Goal: Transaction & Acquisition: Book appointment/travel/reservation

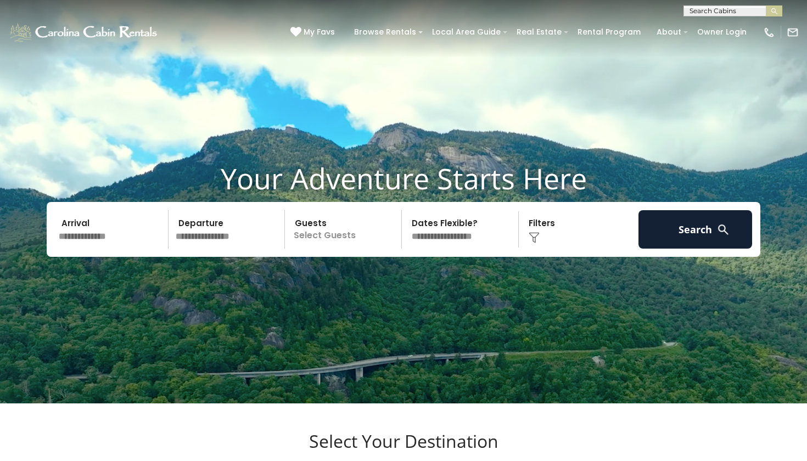
click at [268, 240] on input "text" at bounding box center [229, 229] width 114 height 38
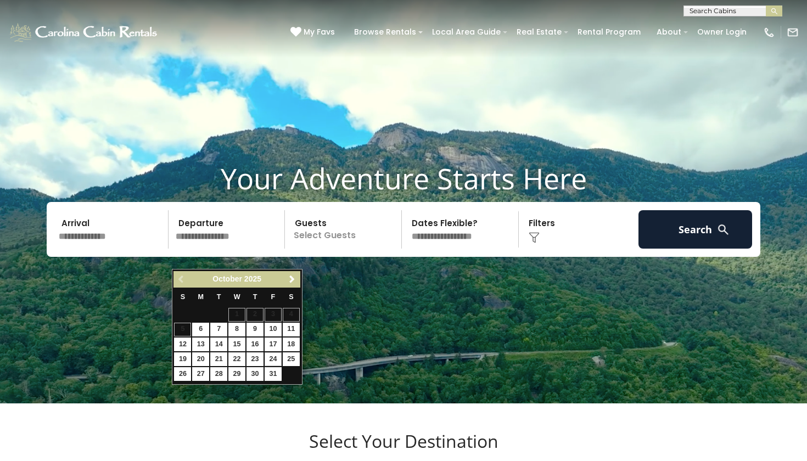
click at [270, 357] on link "24" at bounding box center [272, 359] width 17 height 14
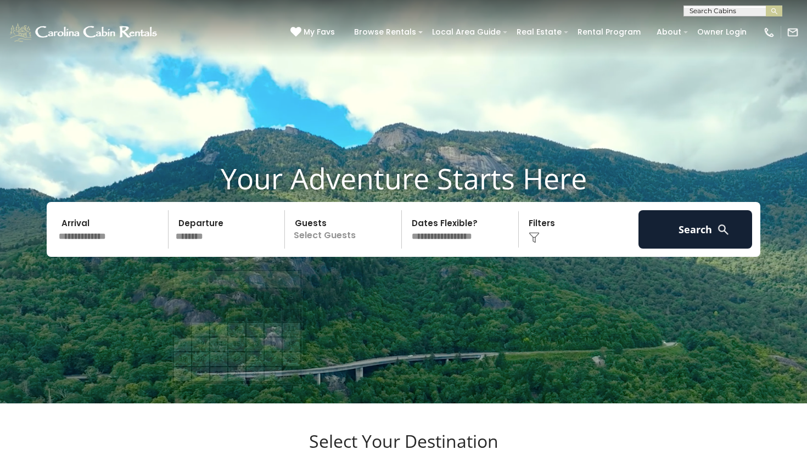
click at [235, 249] on input "********" at bounding box center [229, 229] width 114 height 38
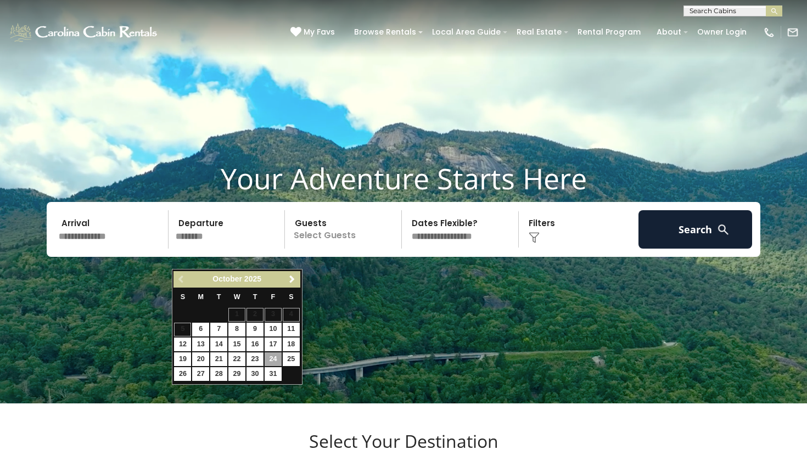
click at [253, 362] on link "23" at bounding box center [254, 359] width 17 height 14
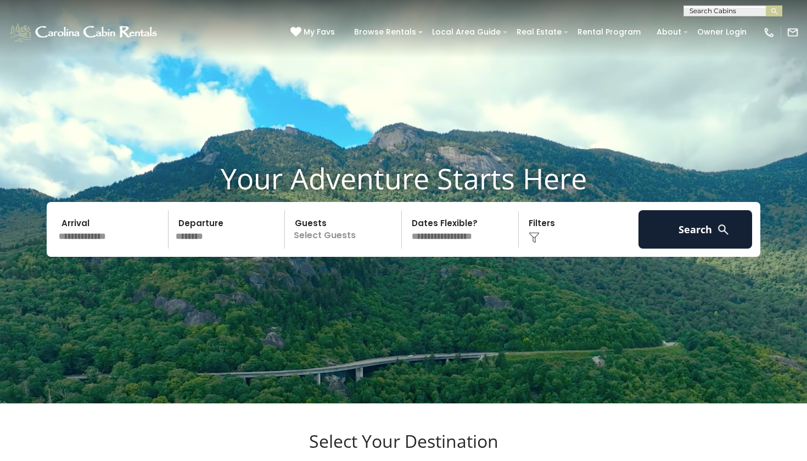
click at [334, 246] on p "Select Guests" at bounding box center [344, 229] width 113 height 38
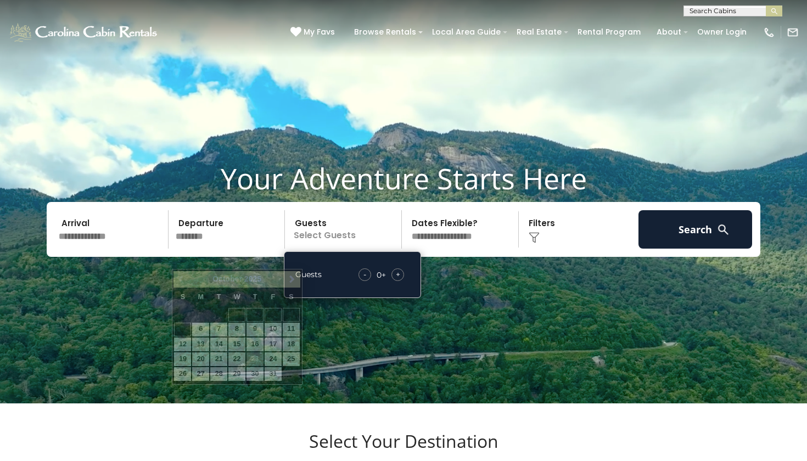
click at [249, 249] on input "********" at bounding box center [229, 229] width 114 height 38
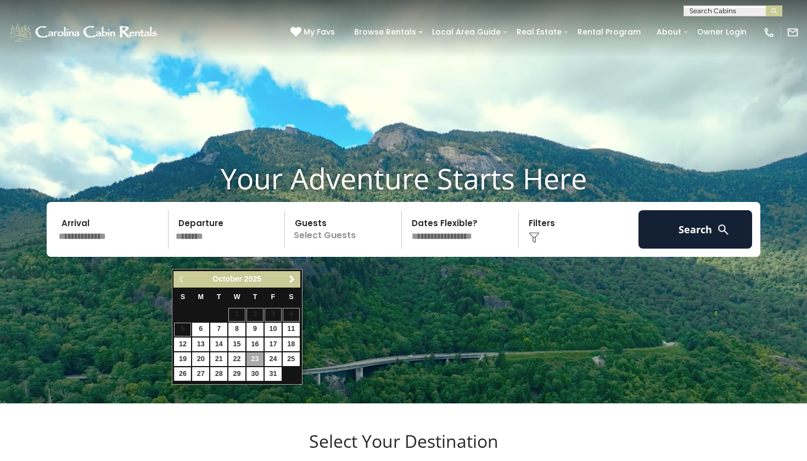
click at [179, 371] on link "26" at bounding box center [182, 374] width 17 height 14
type input "********"
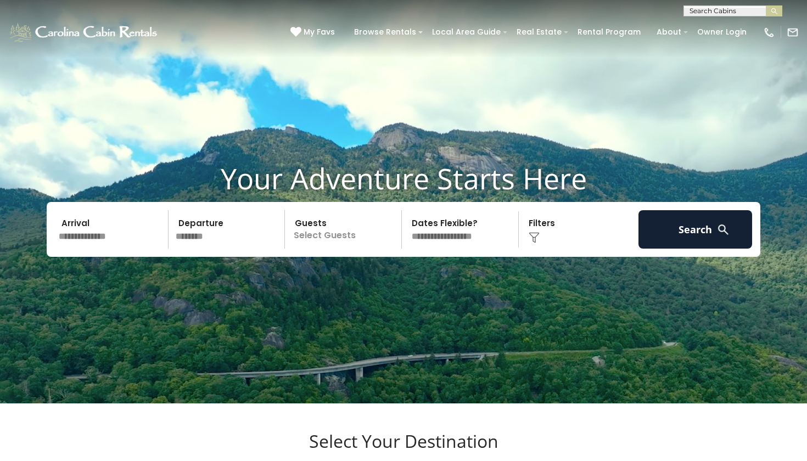
click at [128, 239] on input "text" at bounding box center [112, 229] width 114 height 38
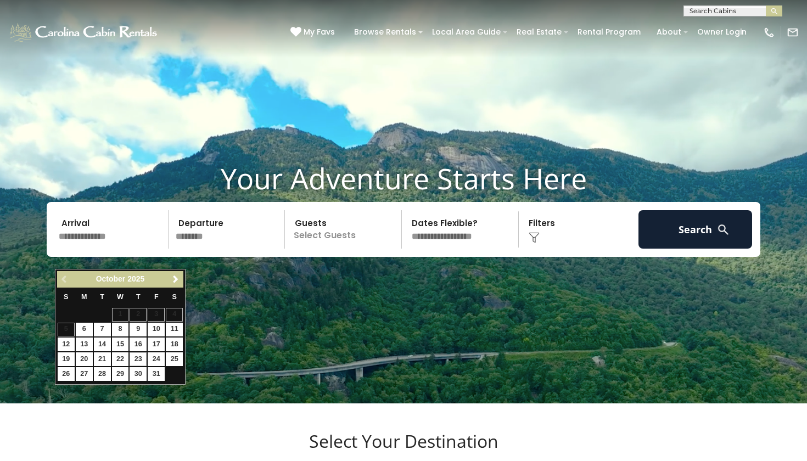
click at [141, 356] on link "23" at bounding box center [138, 359] width 17 height 14
type input "********"
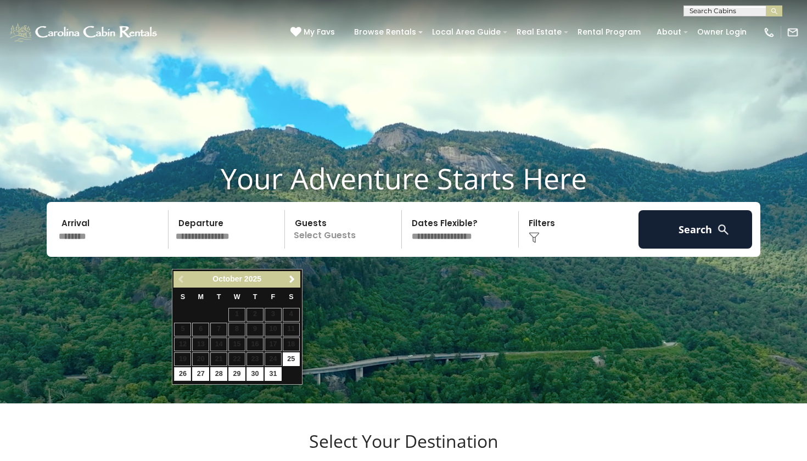
click at [183, 374] on link "26" at bounding box center [182, 374] width 17 height 14
type input "********"
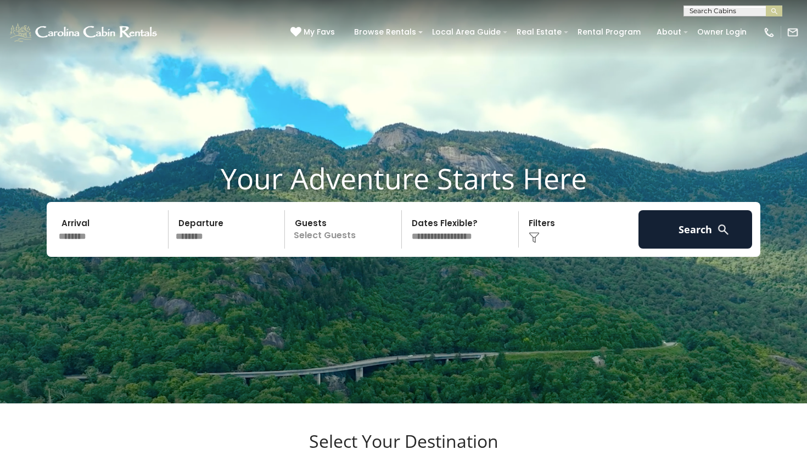
click at [377, 249] on p "Select Guests" at bounding box center [344, 229] width 113 height 38
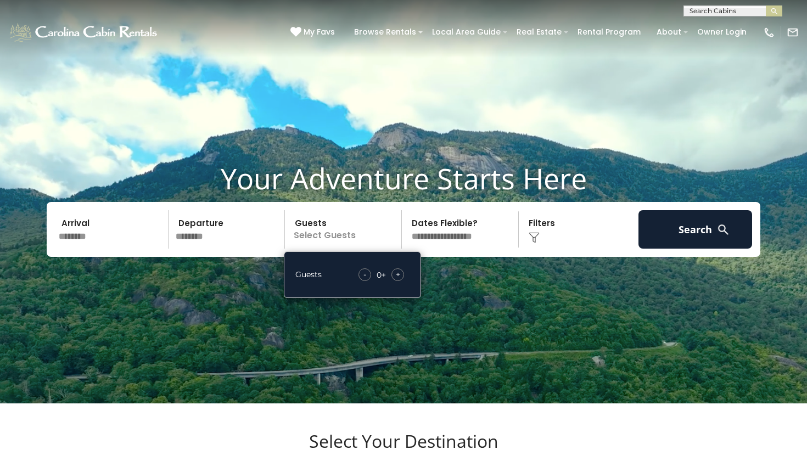
click at [397, 280] on span "+" at bounding box center [398, 274] width 4 height 11
click at [496, 309] on video at bounding box center [403, 201] width 807 height 403
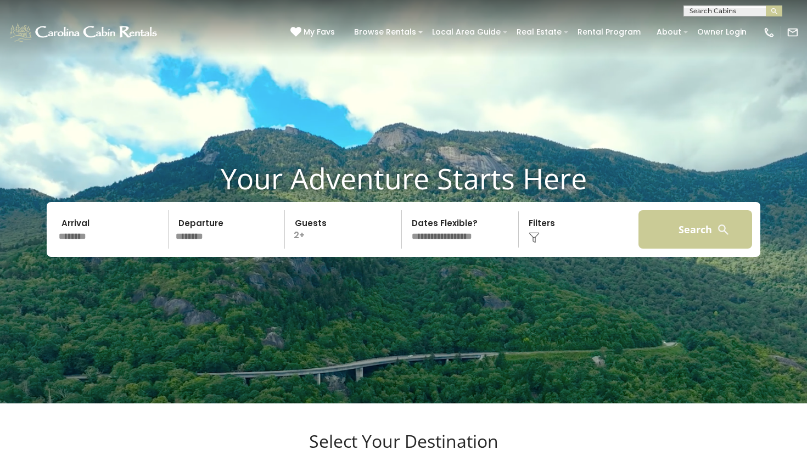
click at [667, 249] on button "Search" at bounding box center [695, 229] width 114 height 38
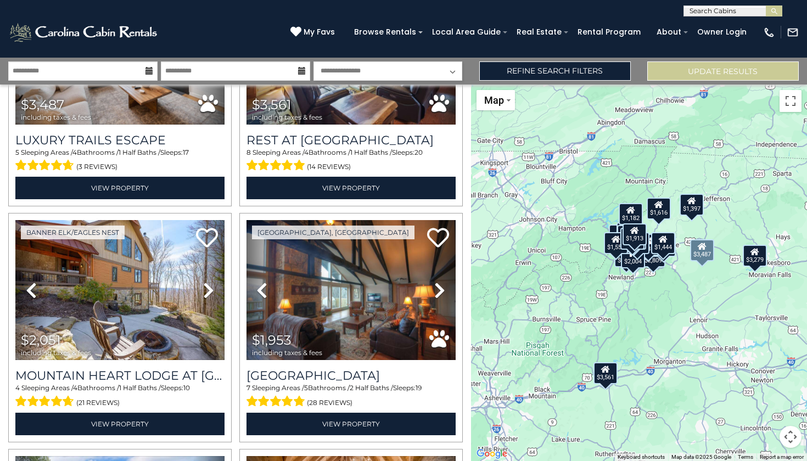
scroll to position [141, 0]
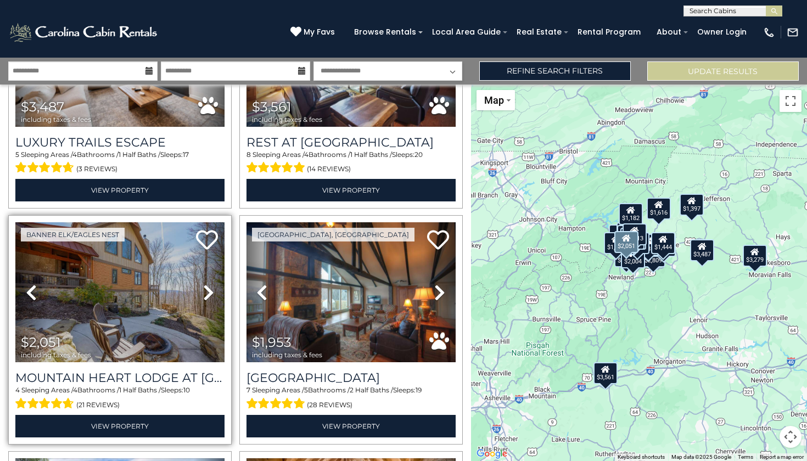
click at [203, 293] on icon at bounding box center [208, 293] width 11 height 18
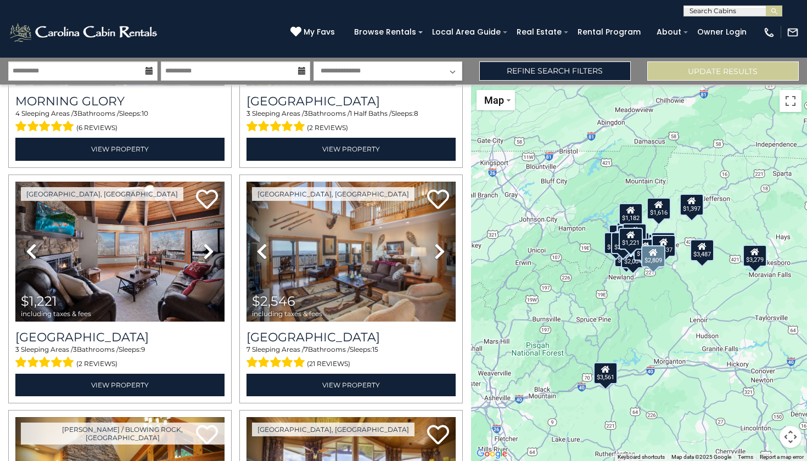
scroll to position [887, 0]
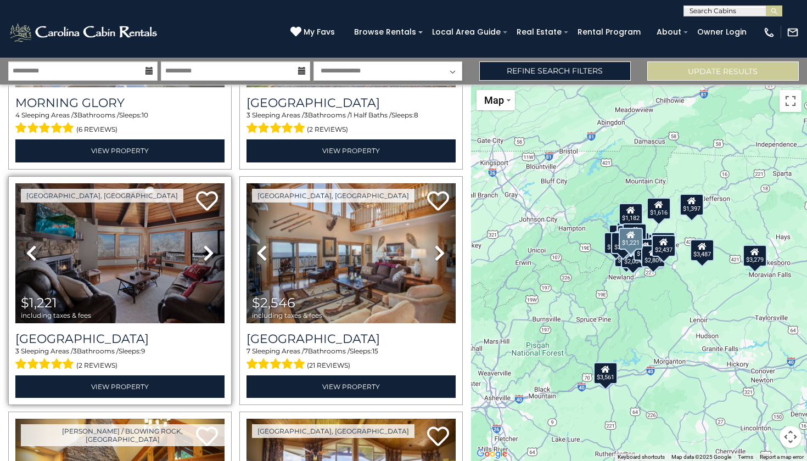
click at [207, 249] on icon at bounding box center [208, 253] width 11 height 18
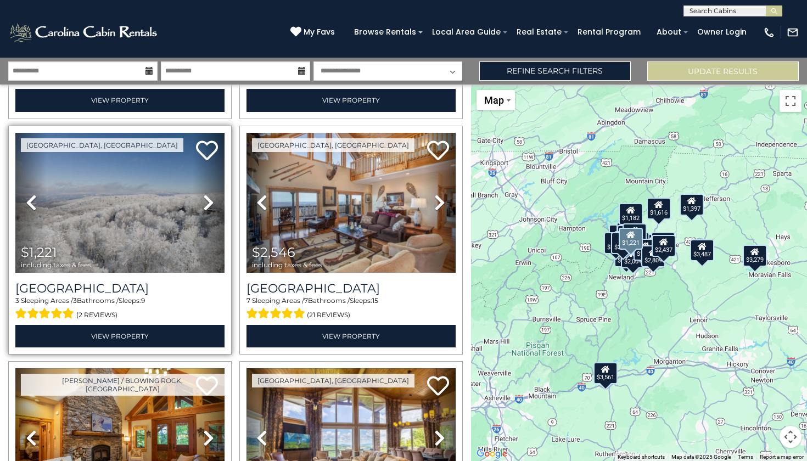
scroll to position [930, 0]
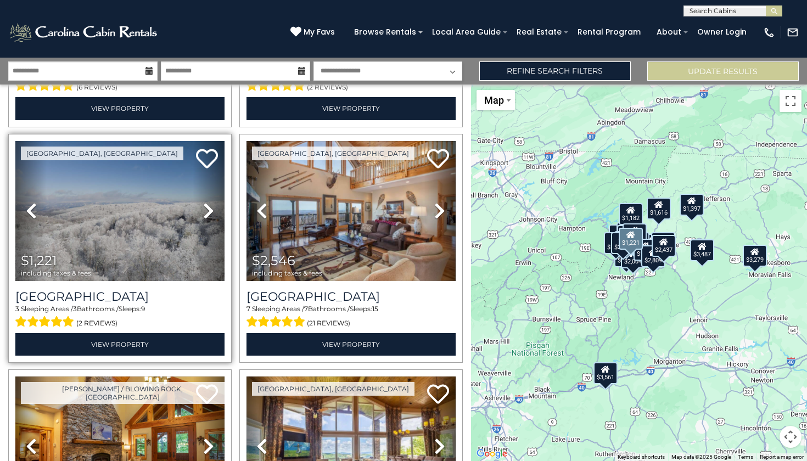
click at [208, 202] on icon at bounding box center [208, 211] width 11 height 18
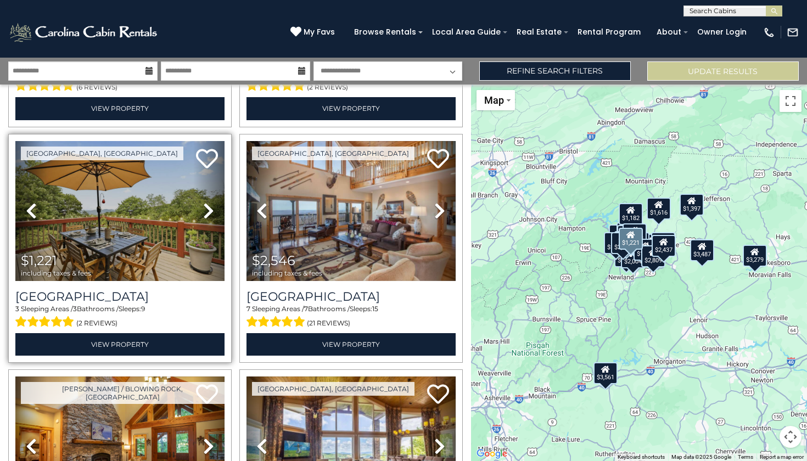
click at [209, 202] on icon at bounding box center [208, 211] width 11 height 18
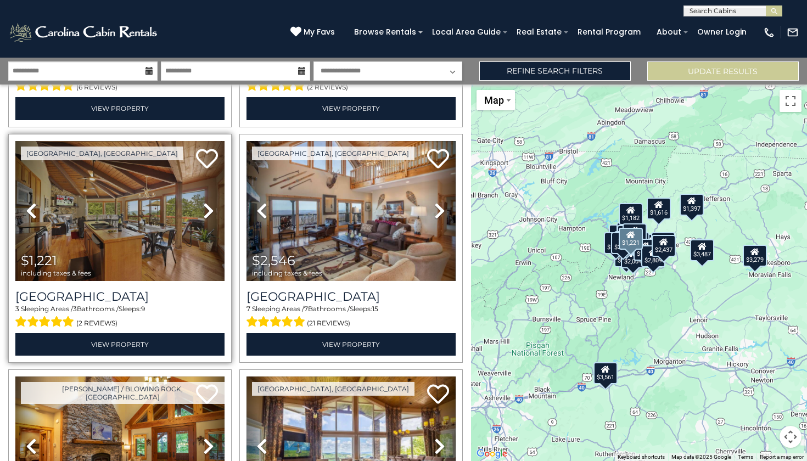
click at [199, 204] on link "Next" at bounding box center [208, 211] width 31 height 140
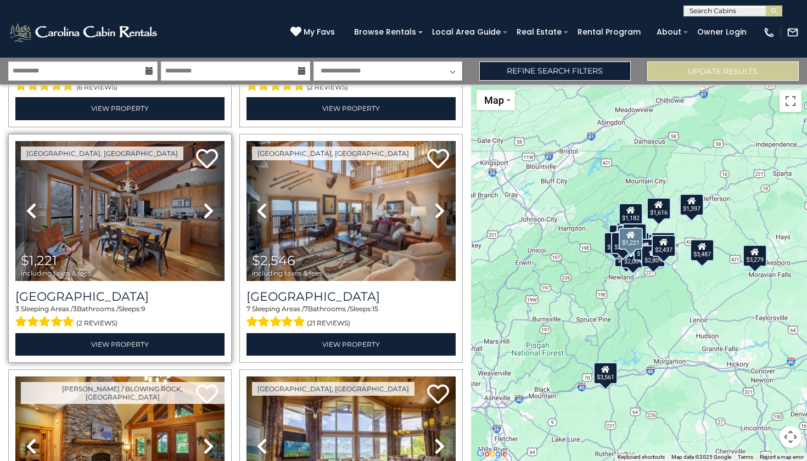
click at [204, 204] on icon at bounding box center [208, 211] width 11 height 18
